Goal: Book appointment/travel/reservation

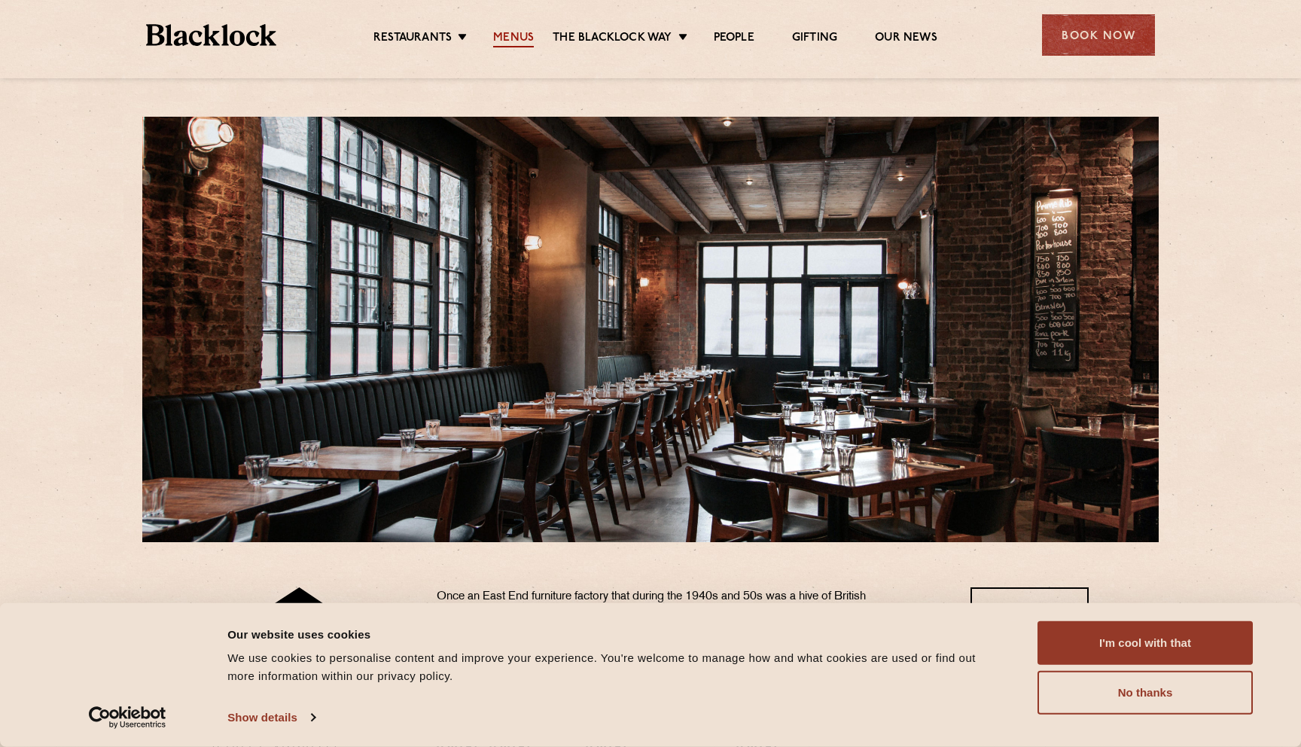
click at [508, 42] on link "Menus" at bounding box center [513, 39] width 41 height 17
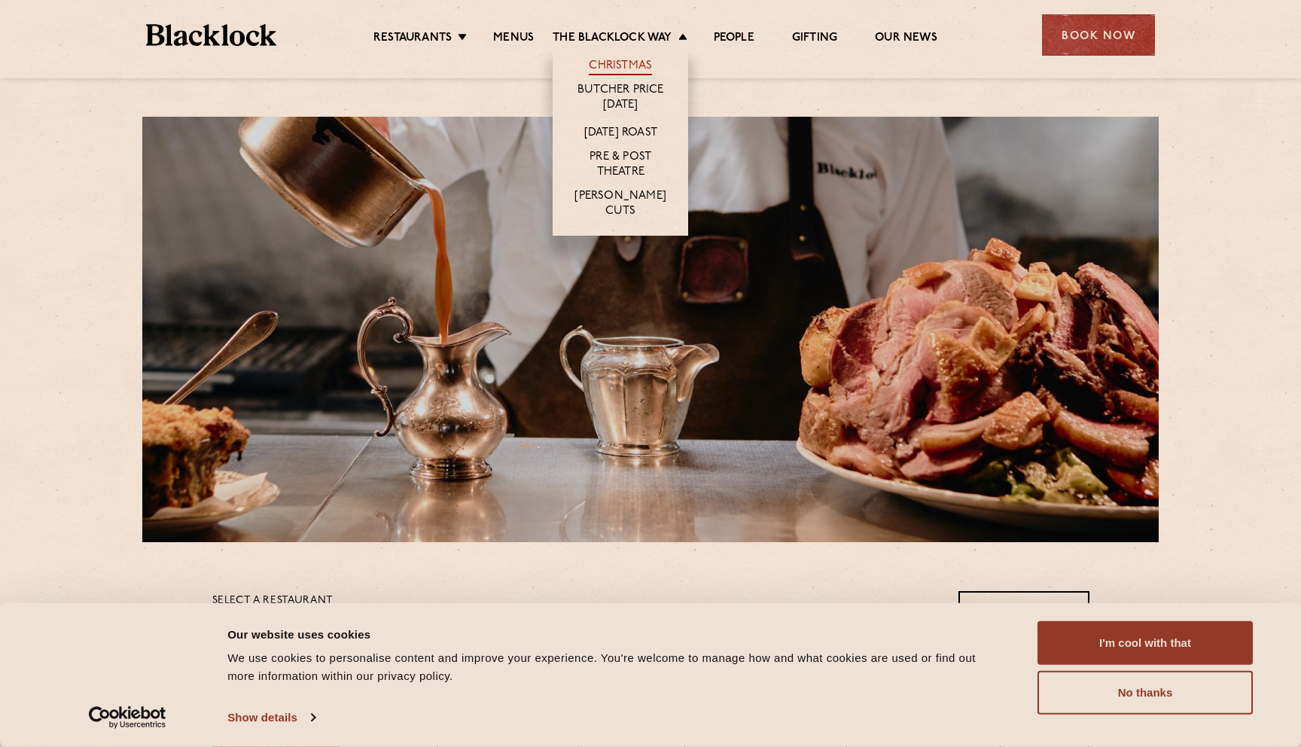
click at [611, 66] on link "Christmas" at bounding box center [620, 67] width 63 height 17
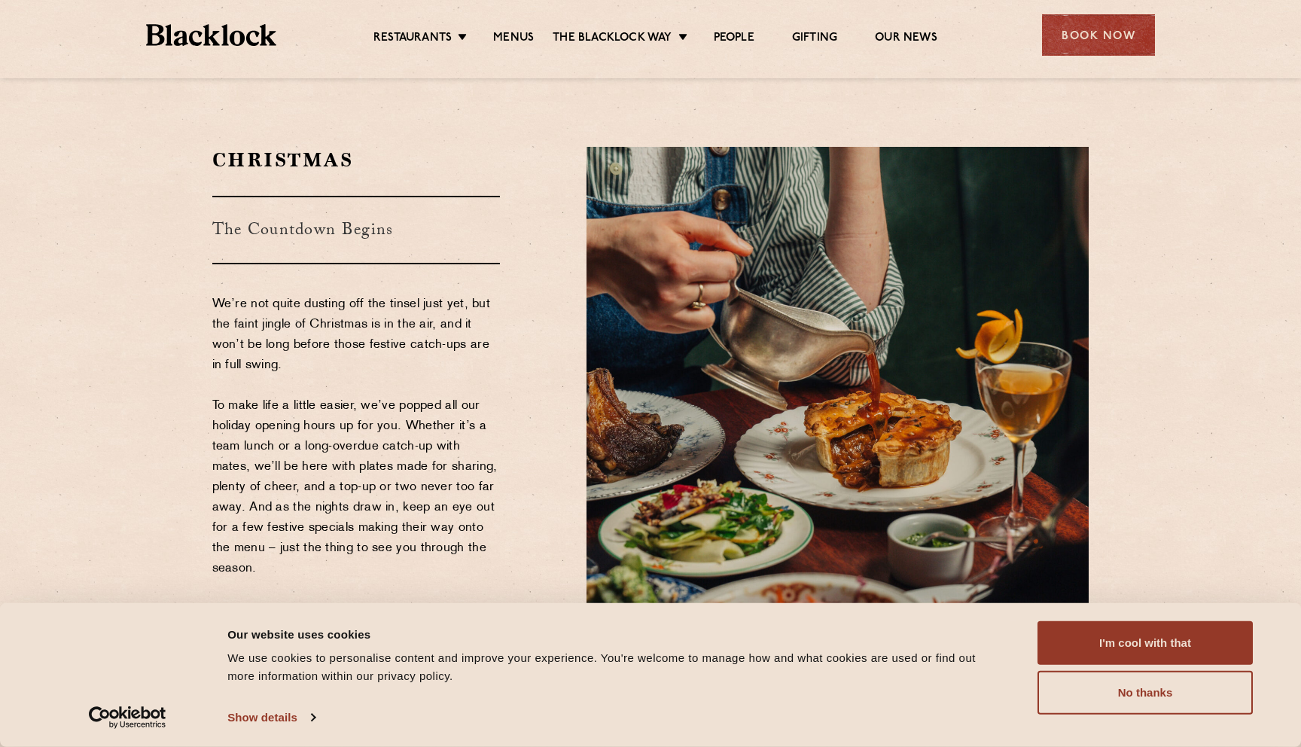
scroll to position [182, 0]
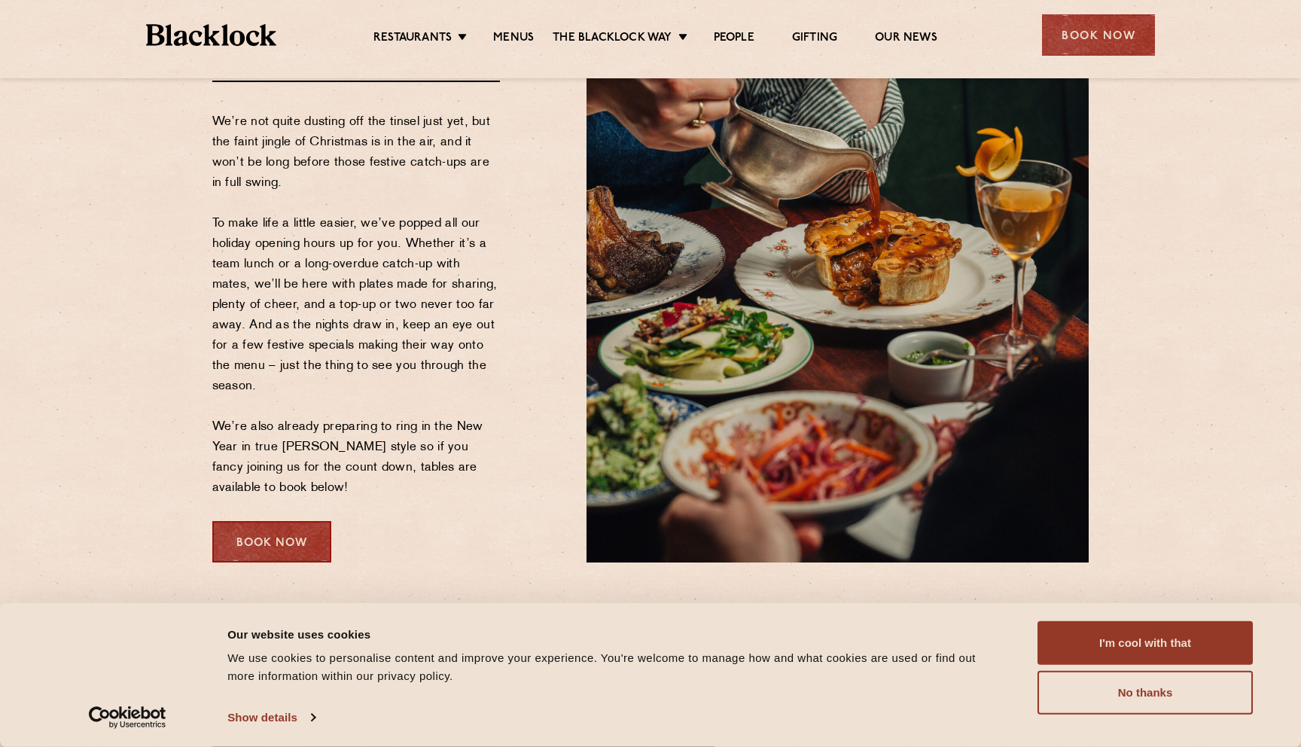
click at [295, 541] on div "Book Now" at bounding box center [271, 541] width 119 height 41
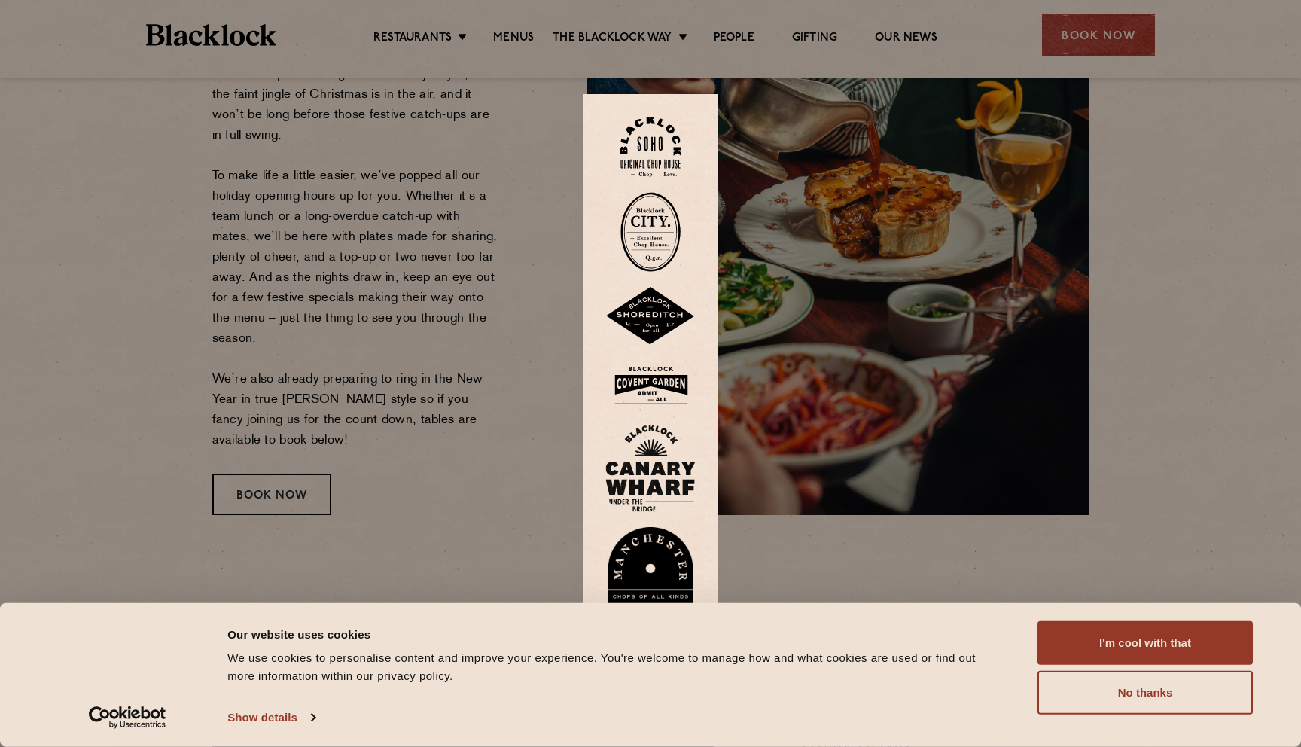
scroll to position [329, 0]
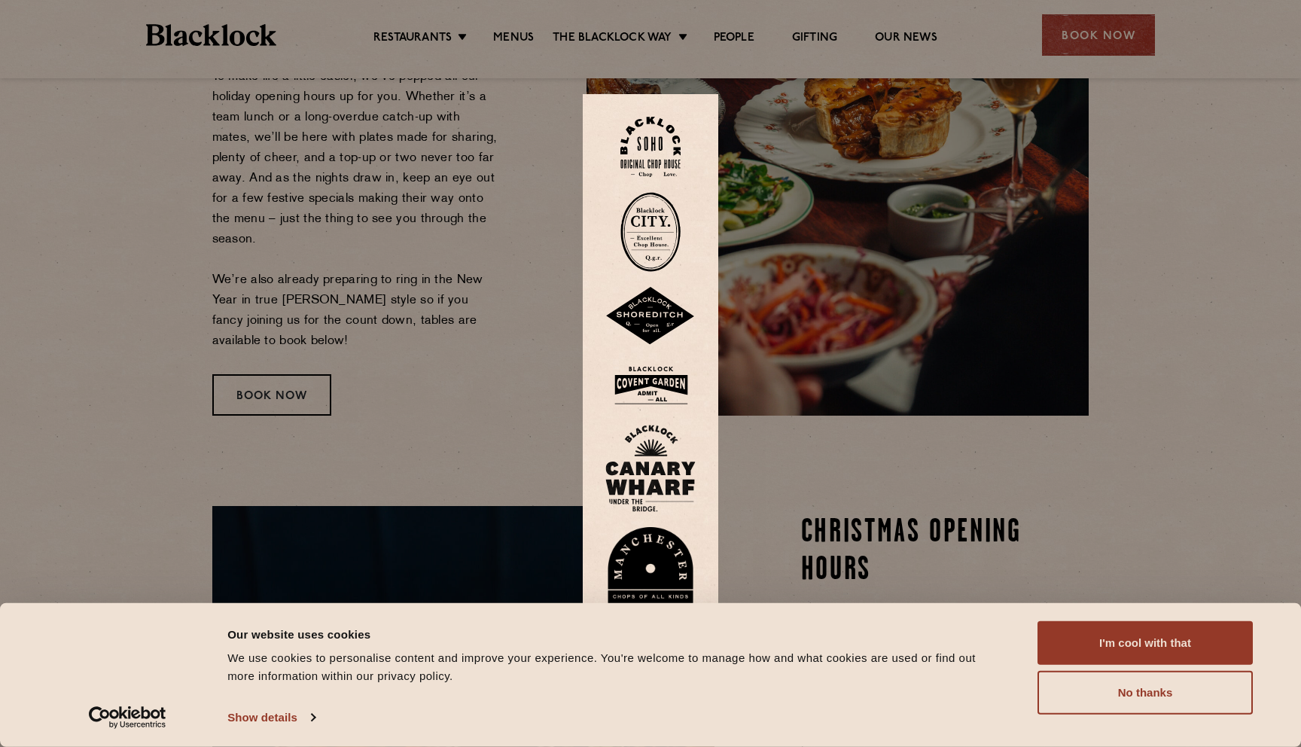
click at [487, 360] on div at bounding box center [650, 373] width 1301 height 747
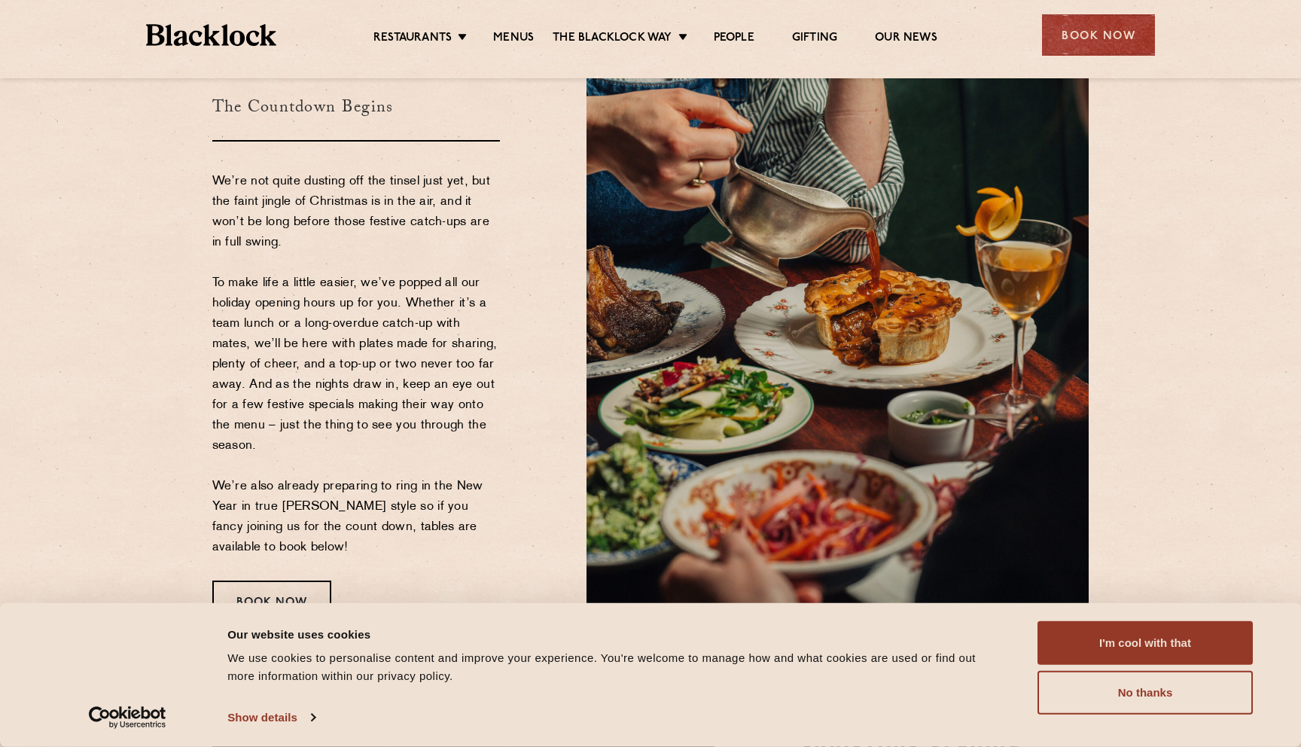
scroll to position [0, 0]
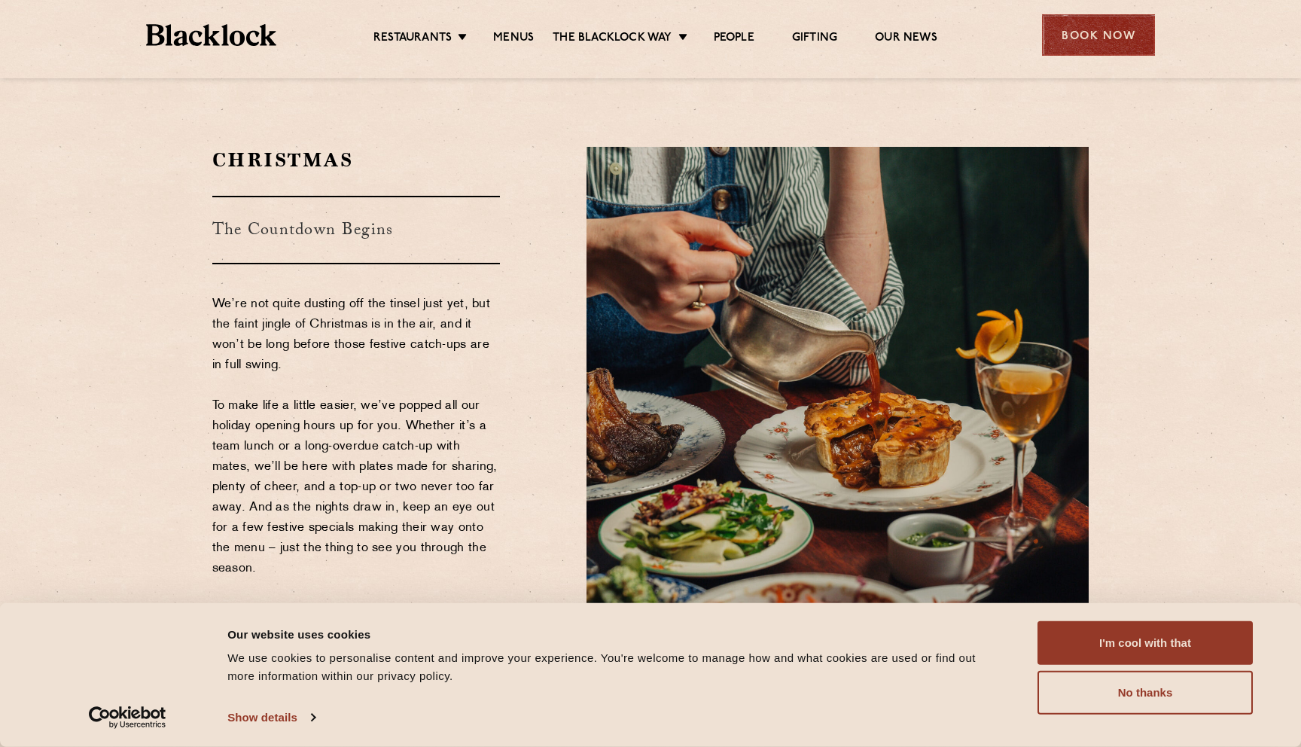
click at [1070, 35] on div "Book Now" at bounding box center [1098, 34] width 113 height 41
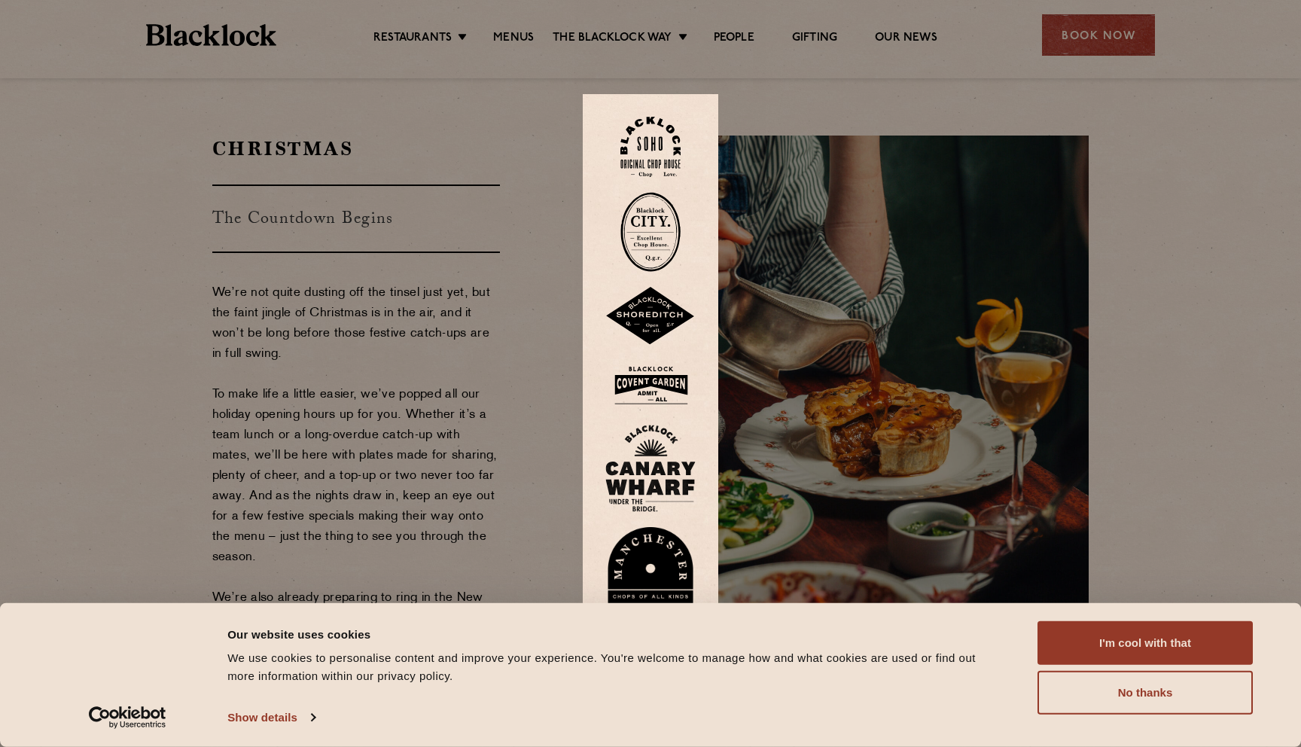
scroll to position [20, 0]
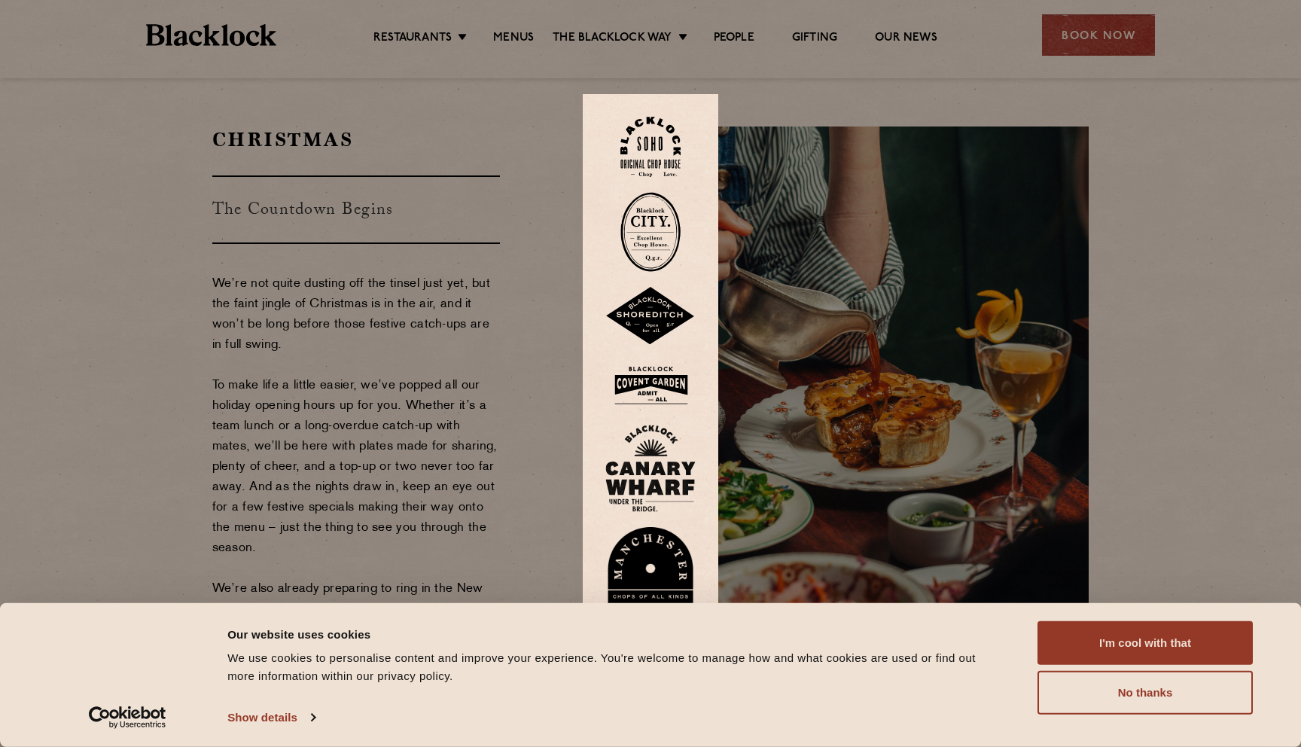
click at [652, 313] on img at bounding box center [651, 316] width 90 height 59
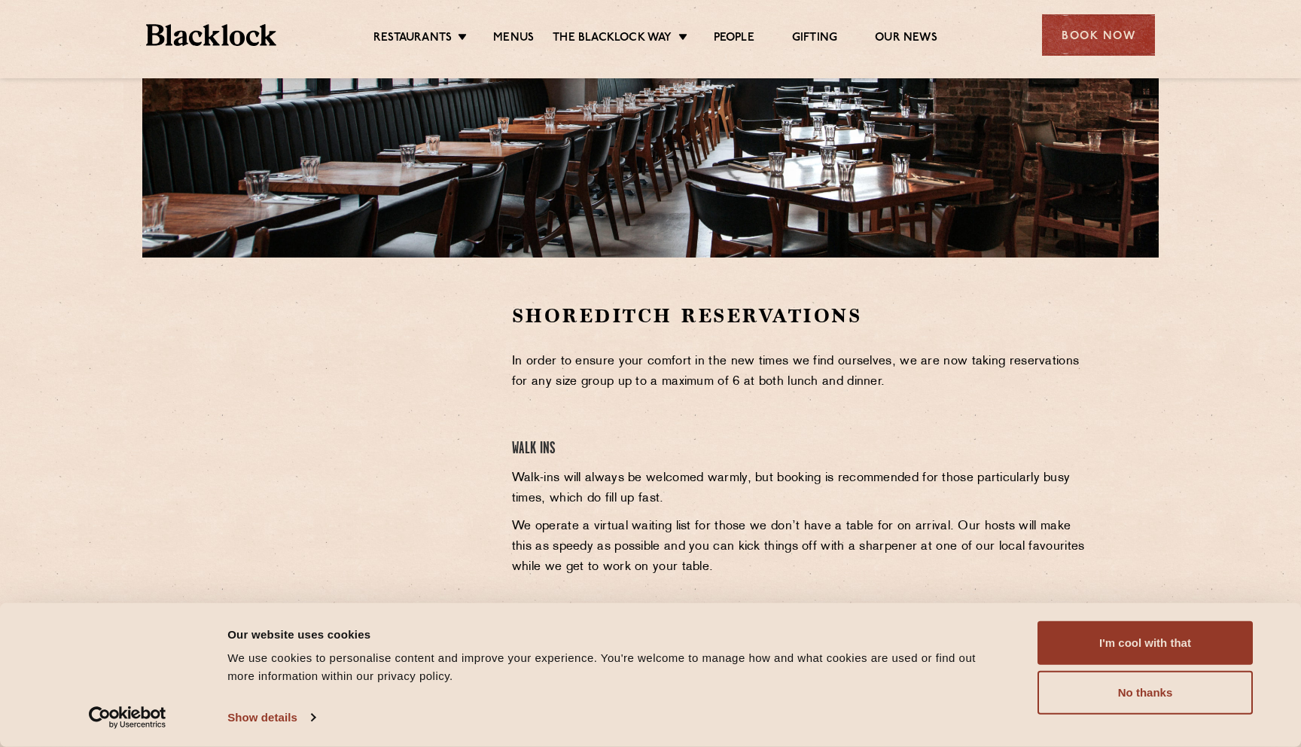
scroll to position [299, 0]
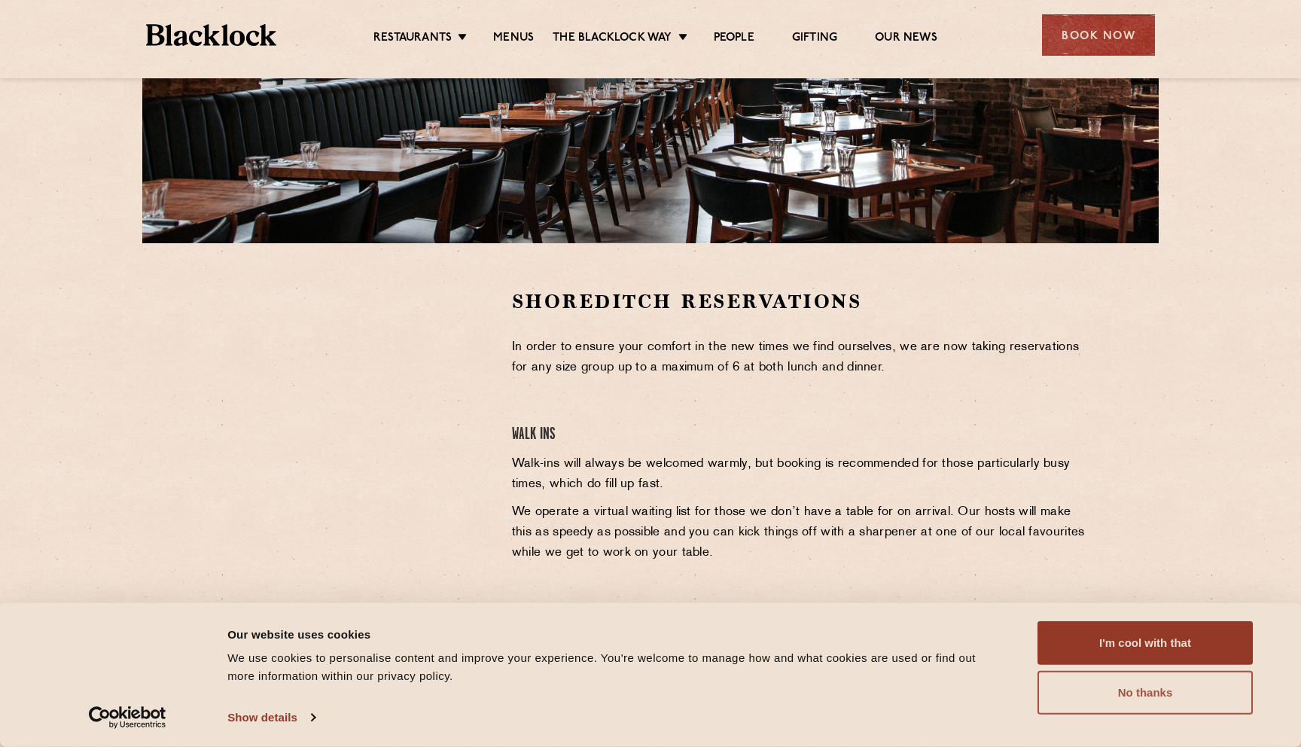
click at [1048, 686] on button "No thanks" at bounding box center [1145, 693] width 215 height 44
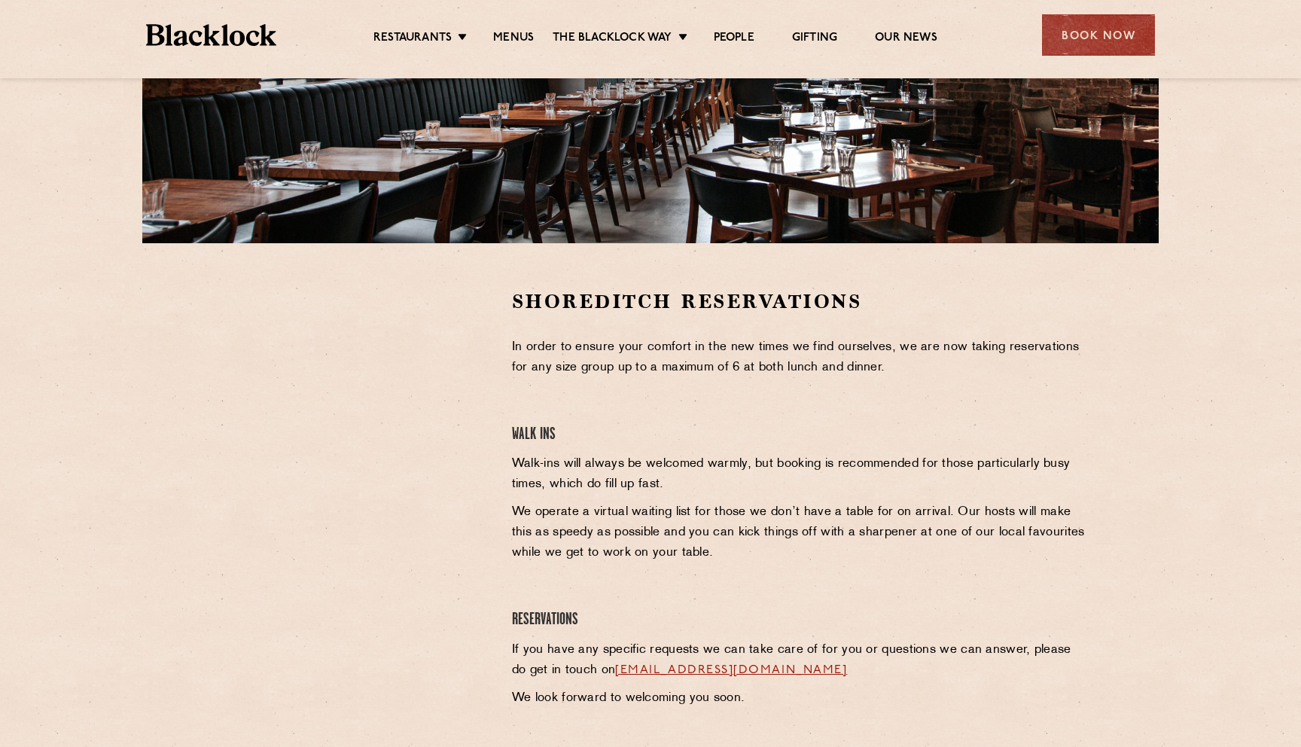
click at [497, 365] on div at bounding box center [351, 502] width 300 height 428
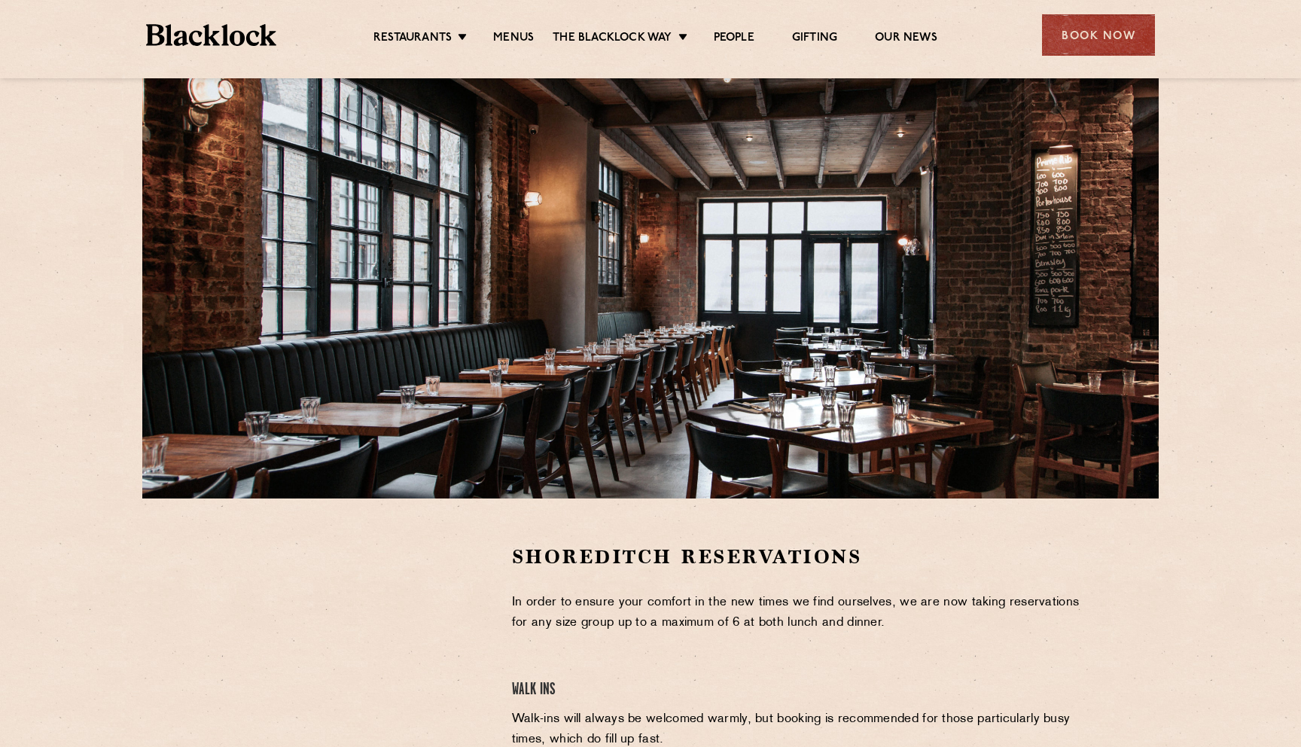
scroll to position [0, 0]
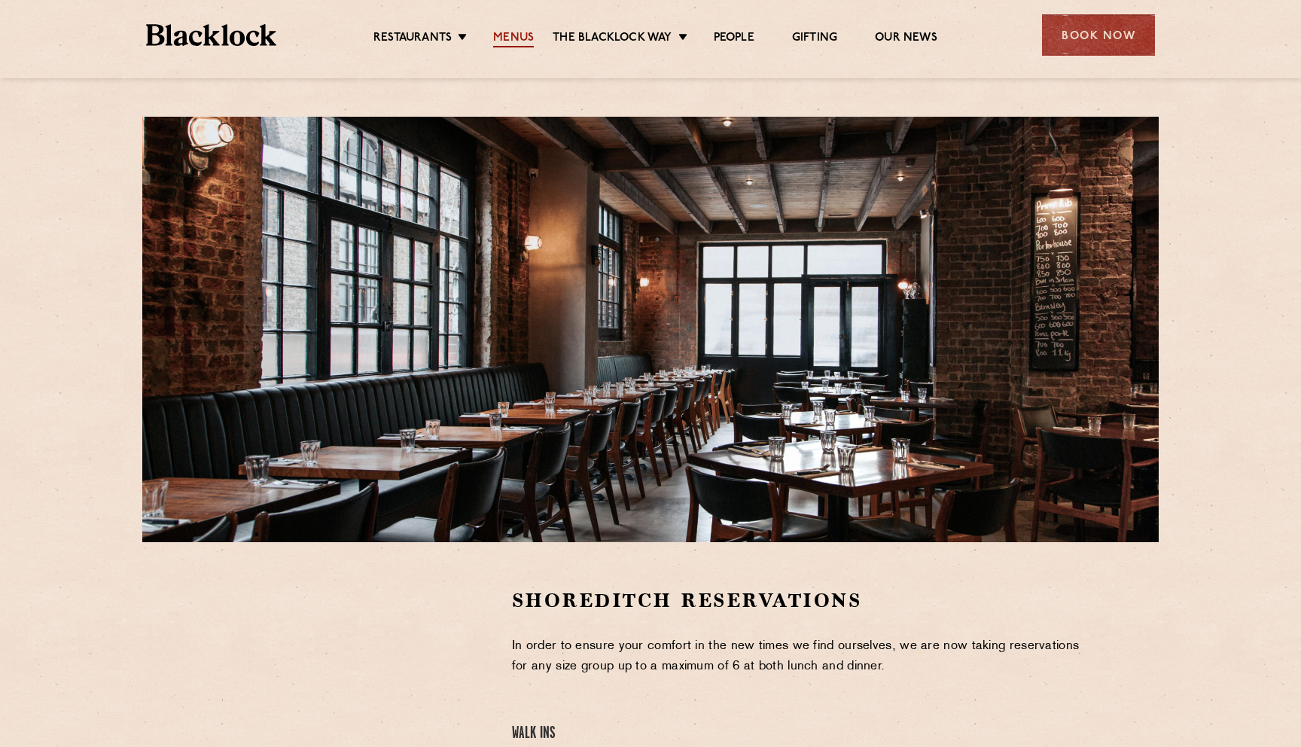
click at [516, 40] on link "Menus" at bounding box center [513, 39] width 41 height 17
